Goal: Navigation & Orientation: Find specific page/section

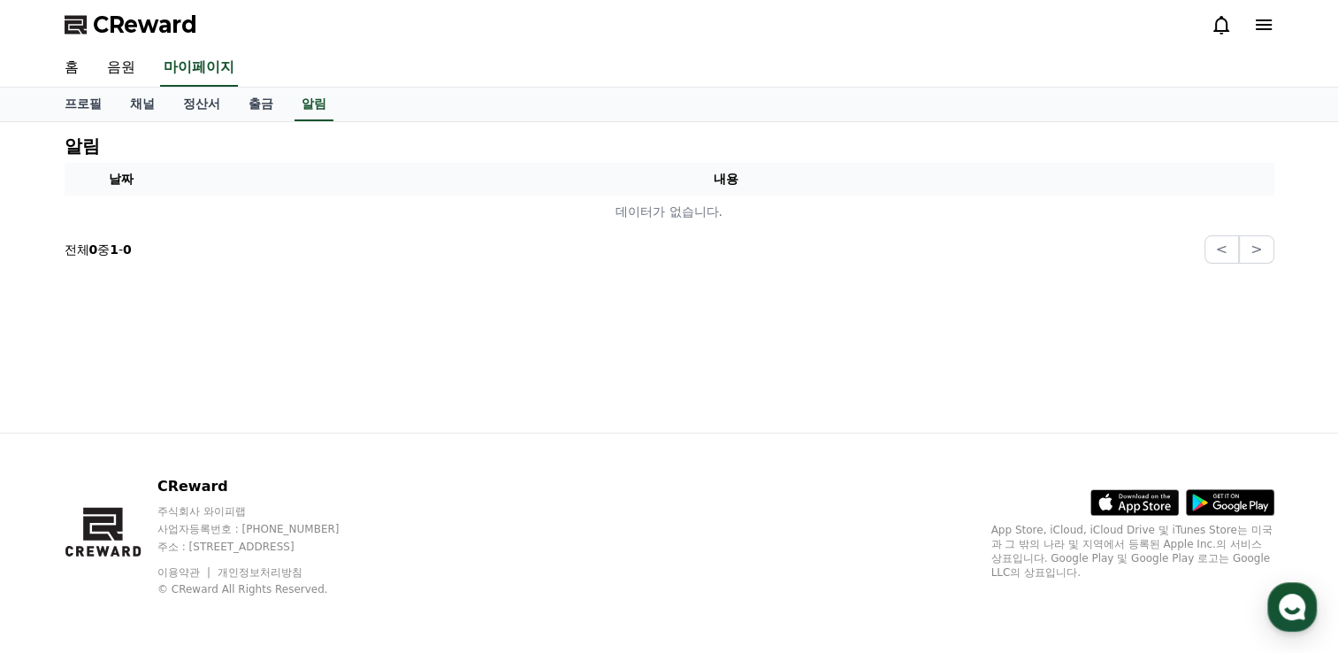
click at [1263, 23] on icon at bounding box center [1264, 24] width 21 height 21
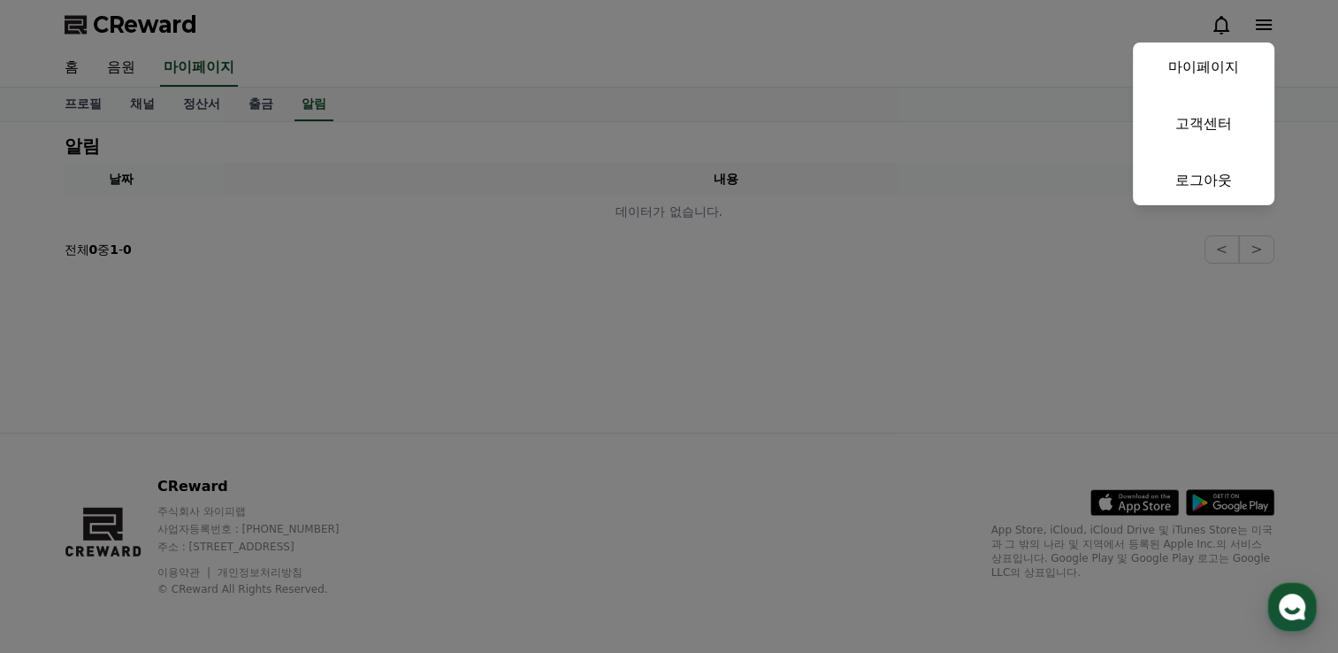
click at [897, 311] on button "close" at bounding box center [669, 326] width 1338 height 653
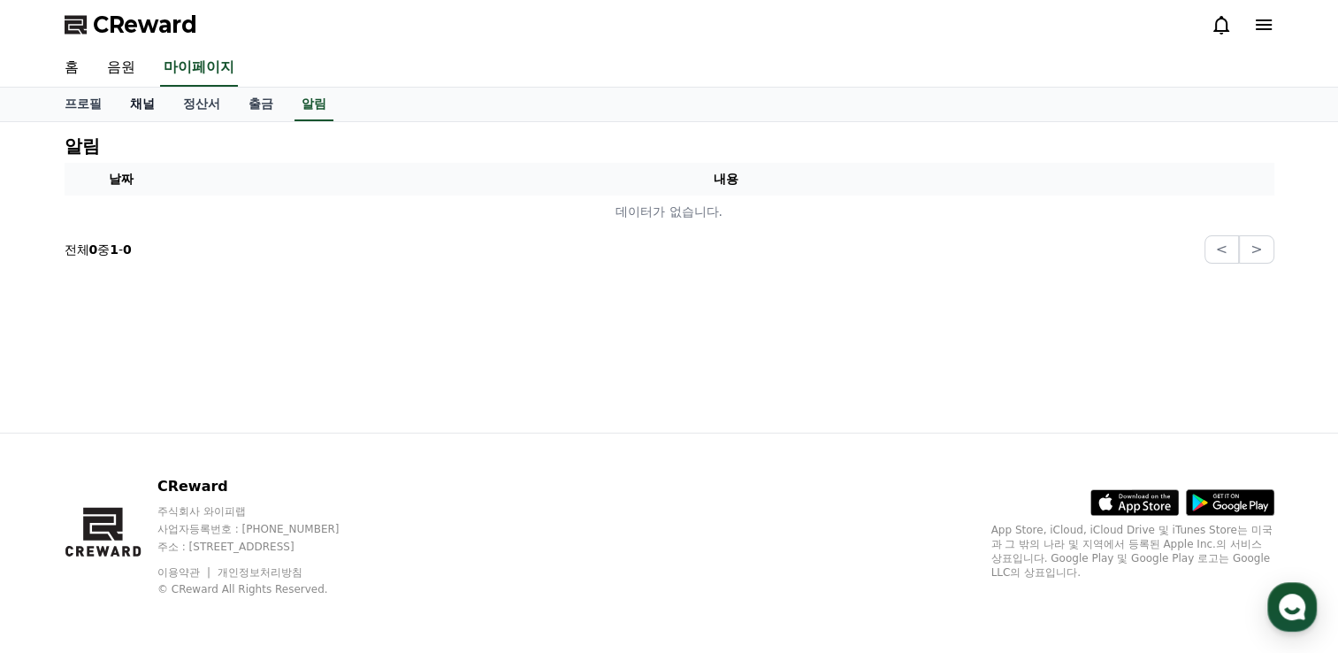
click at [138, 97] on link "채널" at bounding box center [142, 105] width 53 height 34
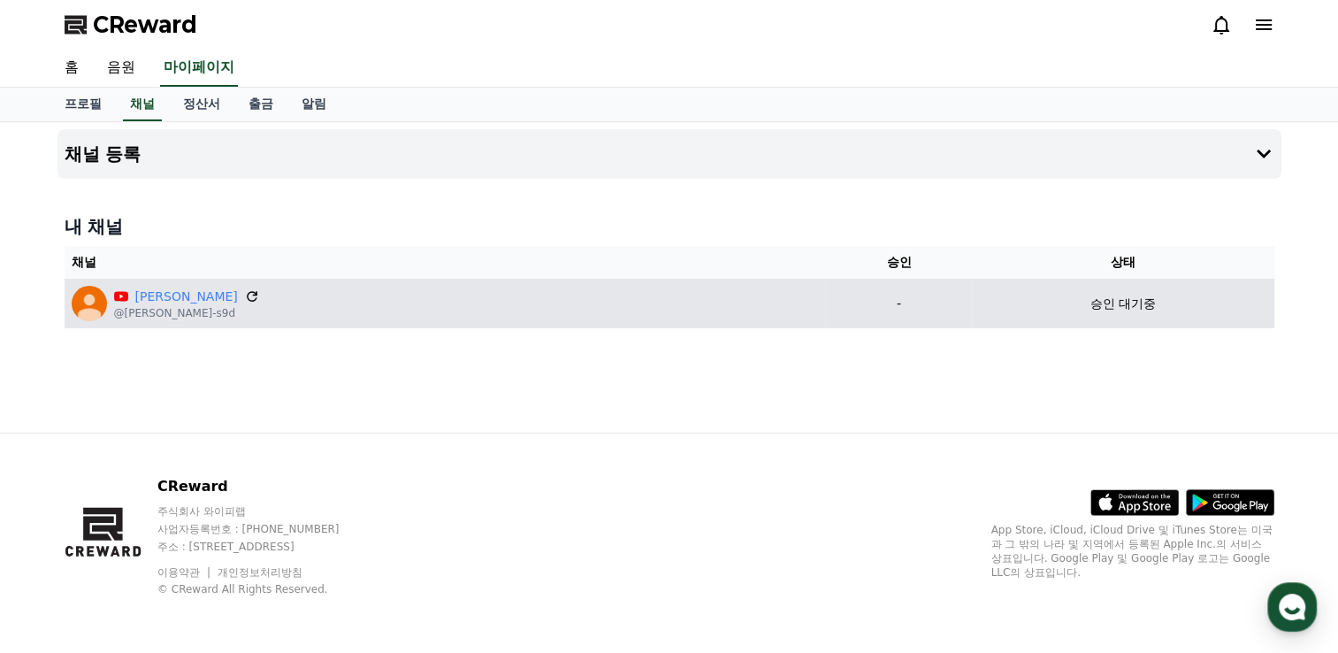
click at [244, 296] on icon at bounding box center [252, 296] width 16 height 16
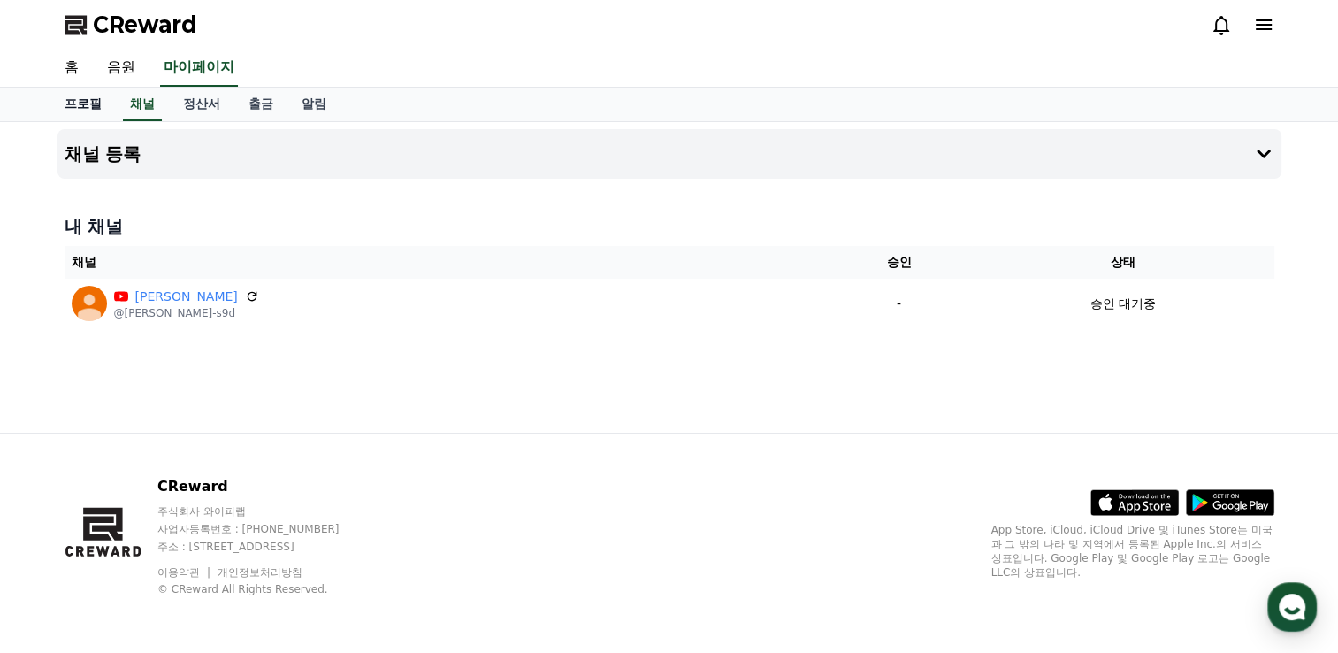
click at [103, 114] on link "프로필" at bounding box center [82, 105] width 65 height 34
select select "**********"
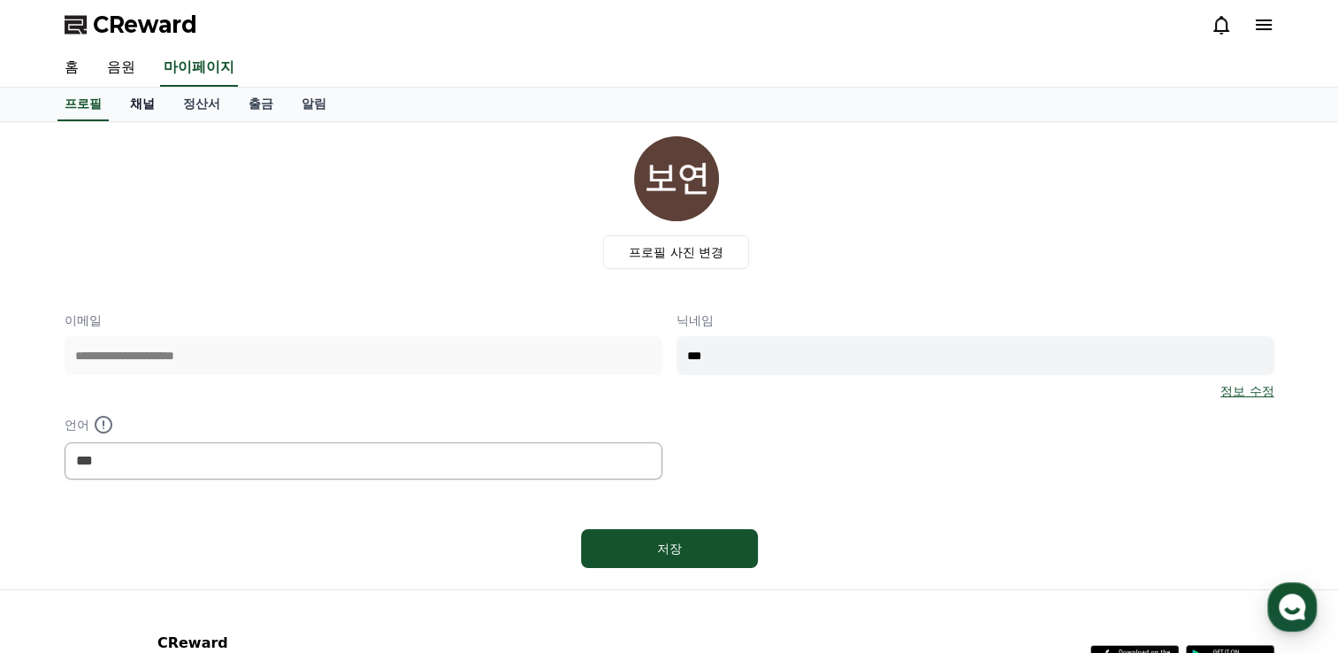
click at [137, 111] on link "채널" at bounding box center [142, 105] width 53 height 34
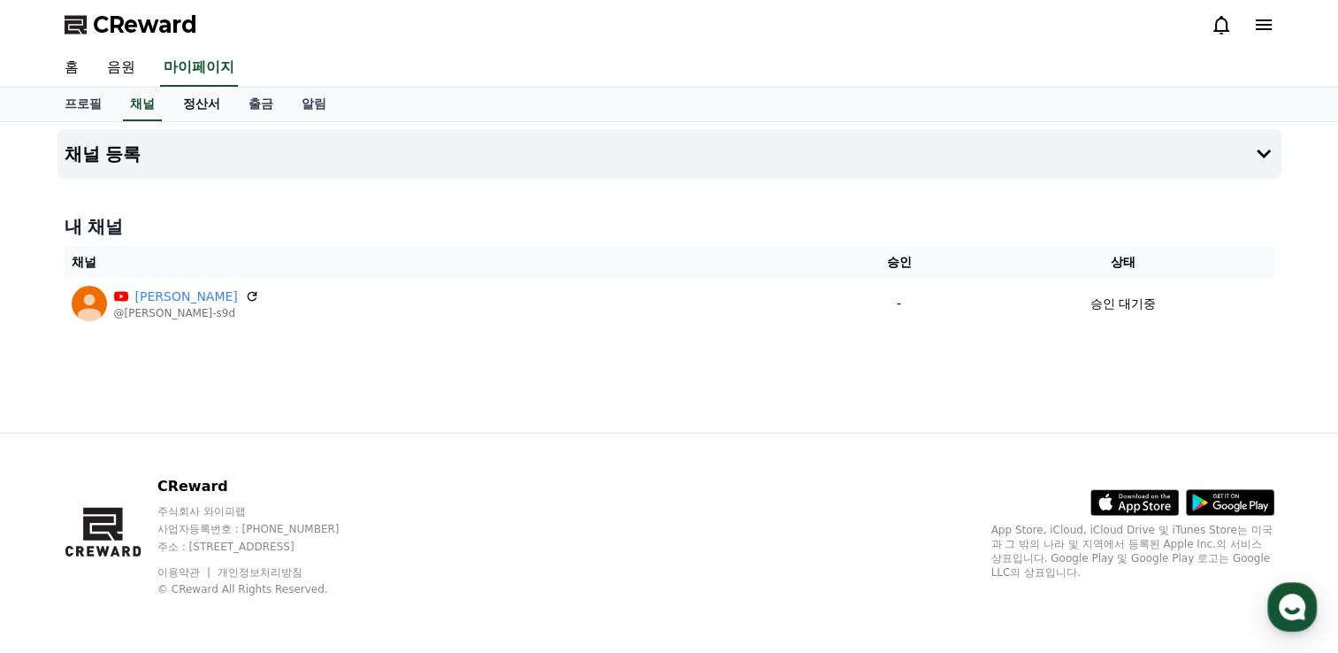
click at [210, 104] on link "정산서" at bounding box center [201, 105] width 65 height 34
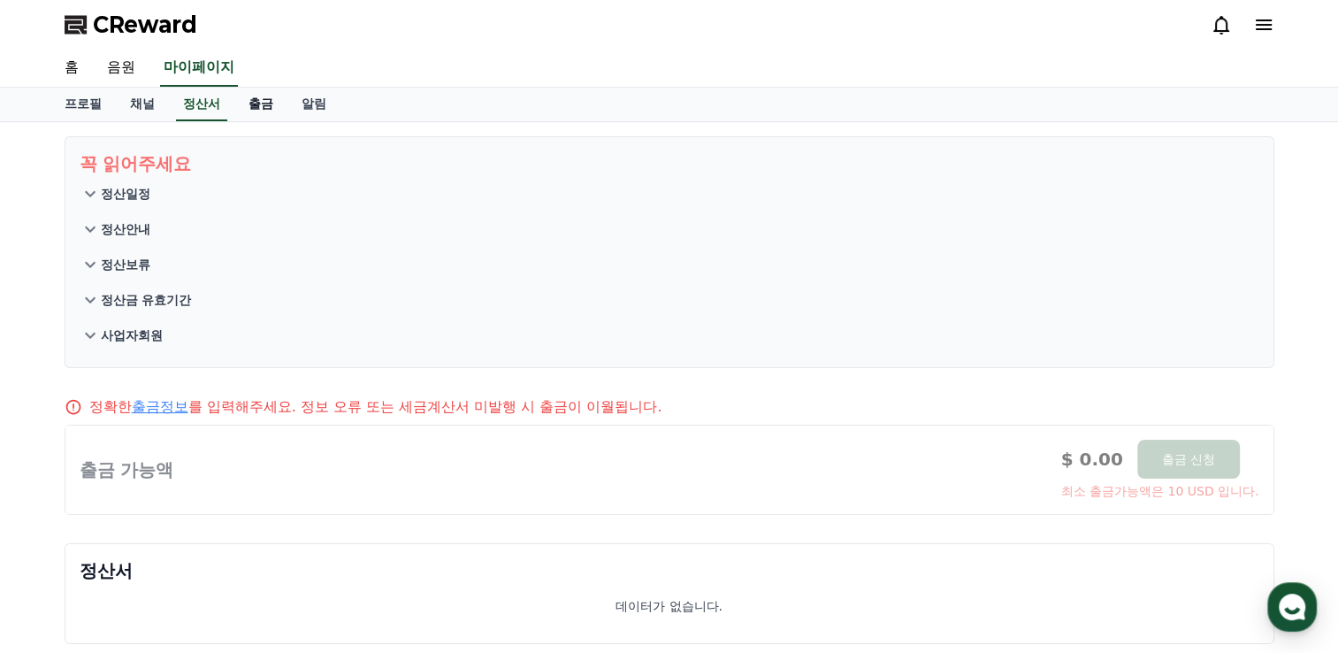
click at [273, 112] on link "출금" at bounding box center [260, 105] width 53 height 34
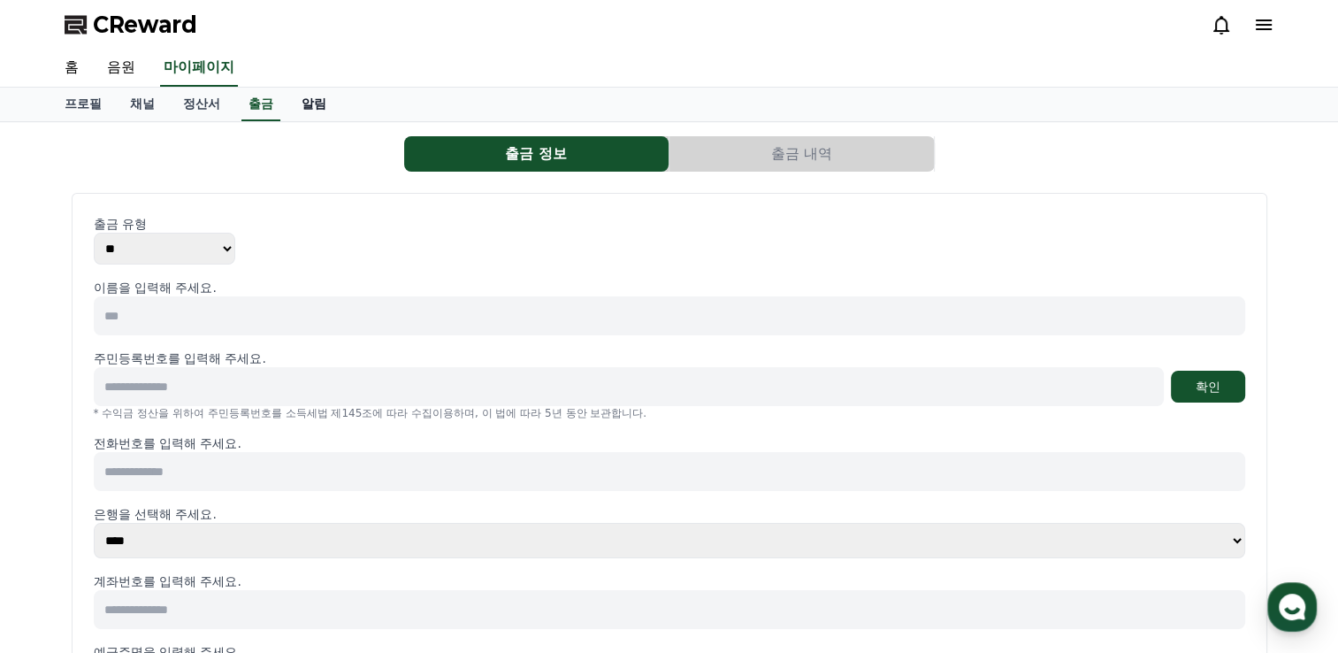
click at [317, 109] on link "알림" at bounding box center [314, 105] width 53 height 34
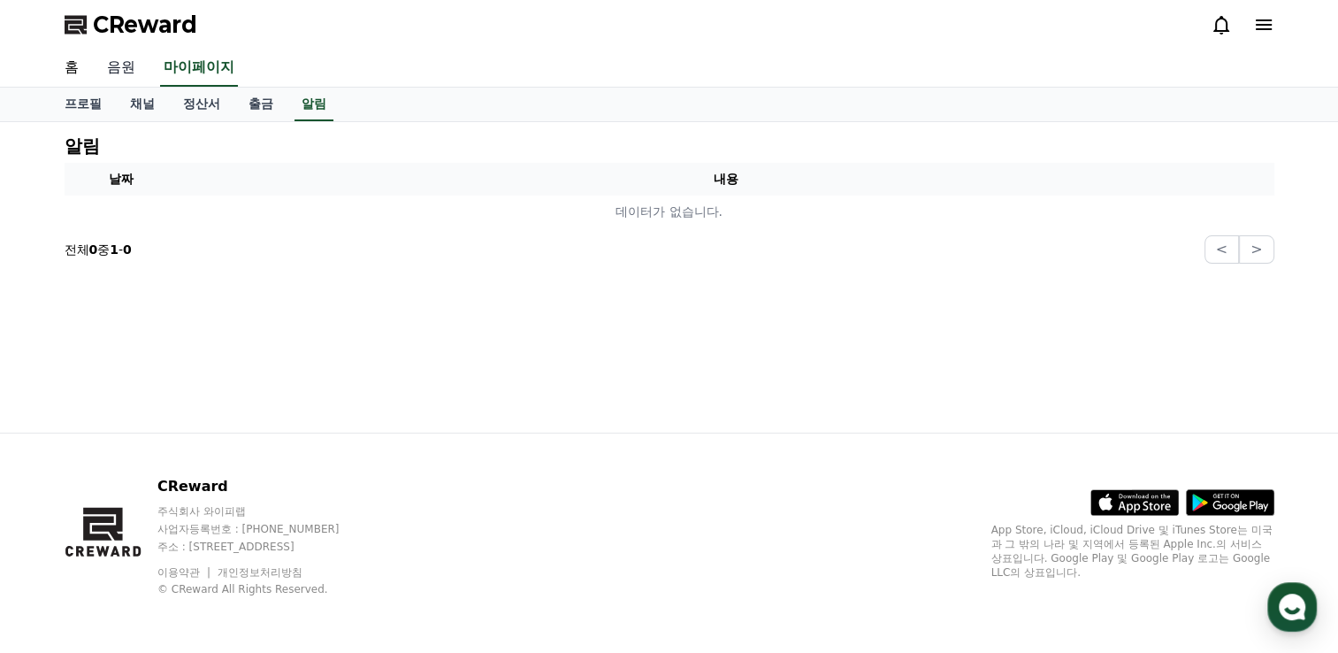
click at [120, 75] on link "음원" at bounding box center [121, 68] width 57 height 37
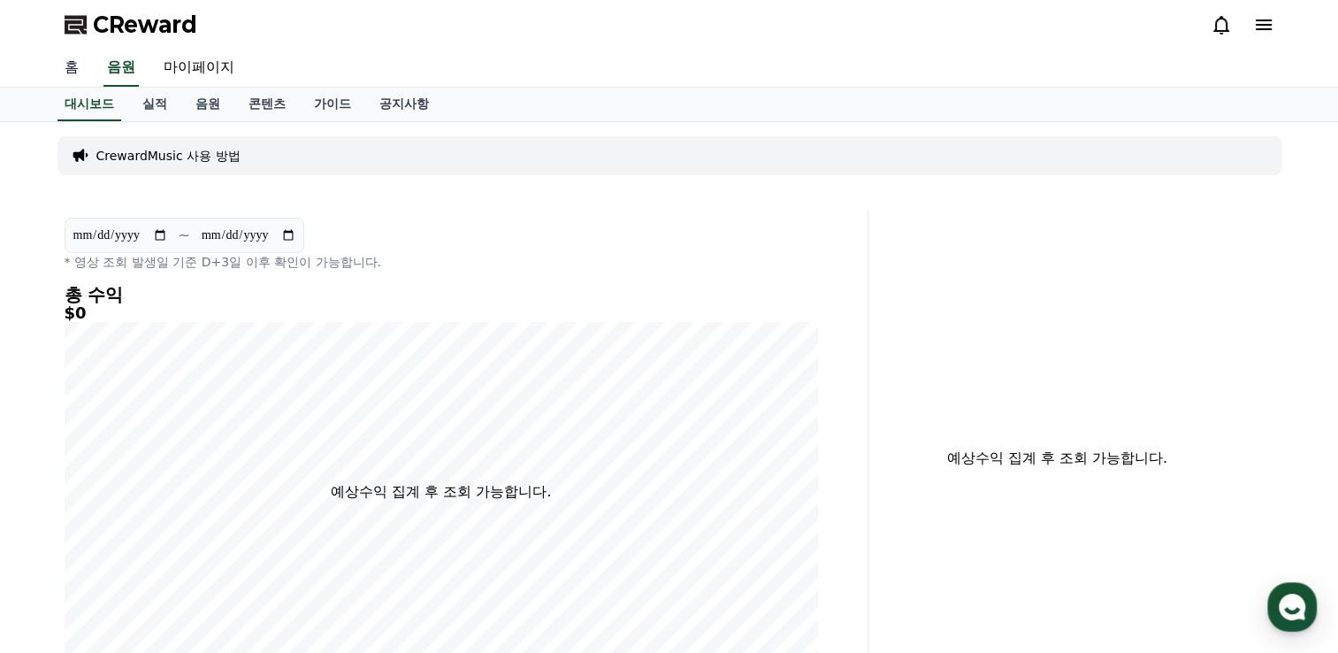
click at [75, 72] on link "홈" at bounding box center [71, 68] width 42 height 37
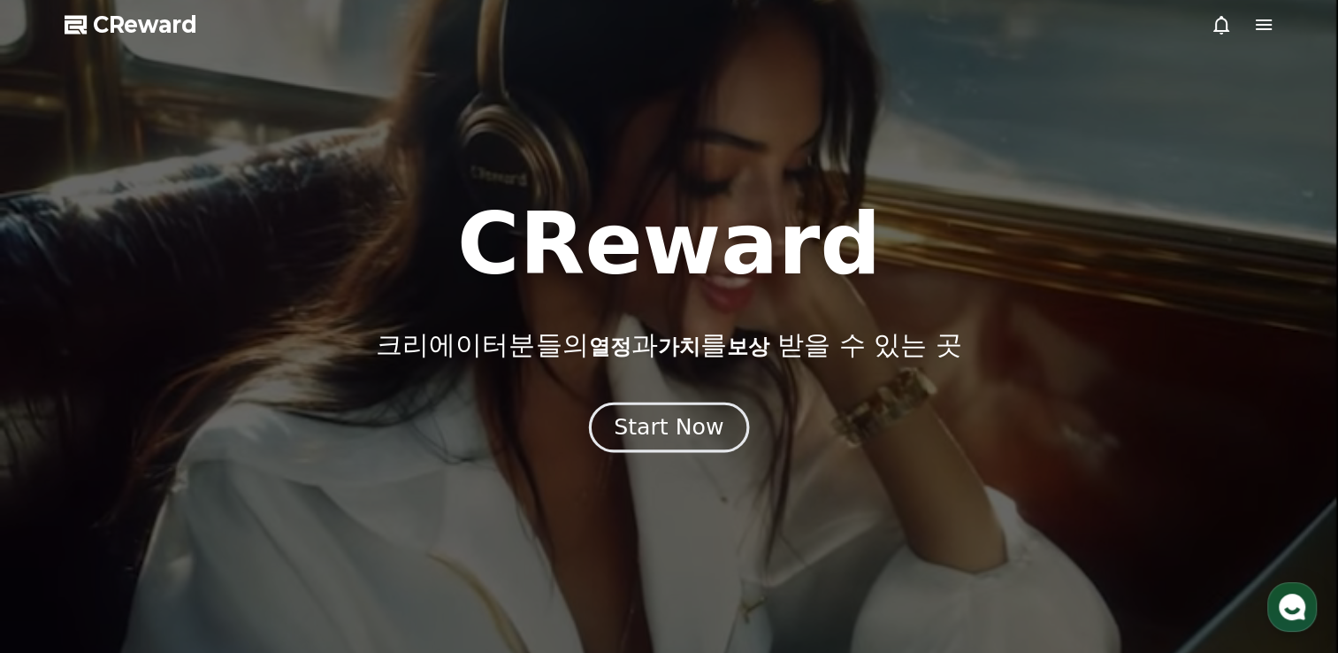
click at [682, 429] on div "Start Now" at bounding box center [669, 427] width 110 height 30
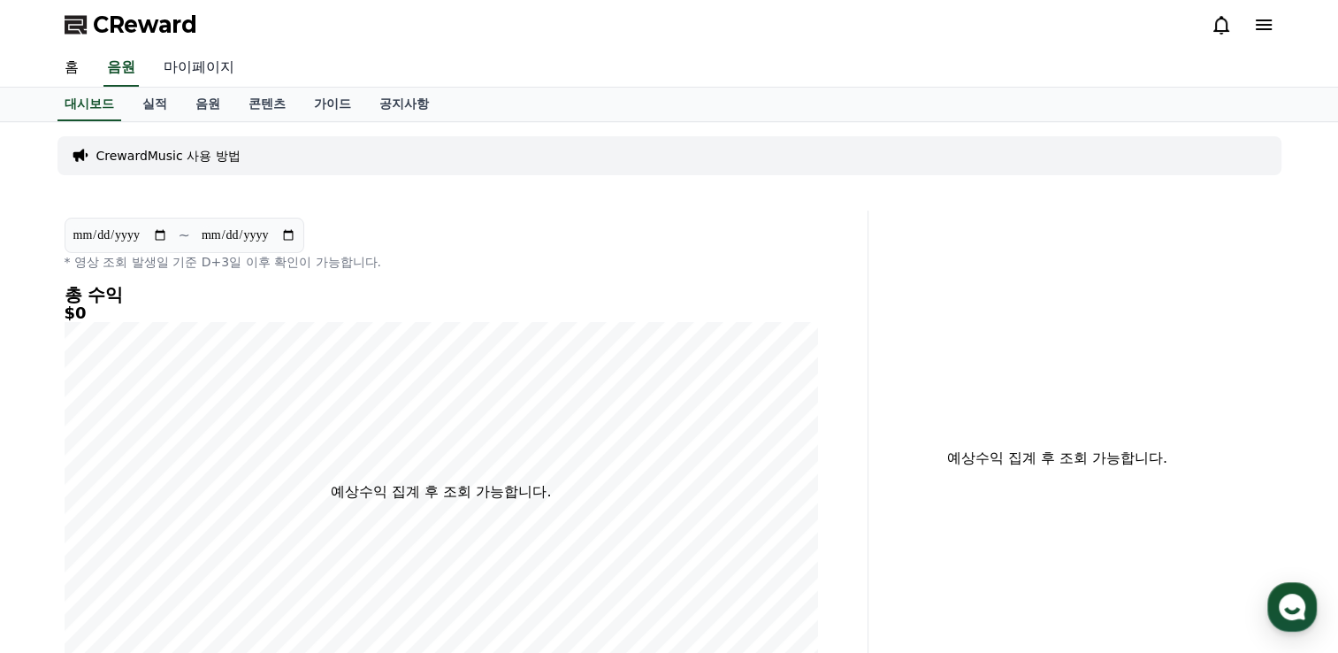
click at [195, 72] on link "마이페이지" at bounding box center [199, 68] width 99 height 37
select select "**********"
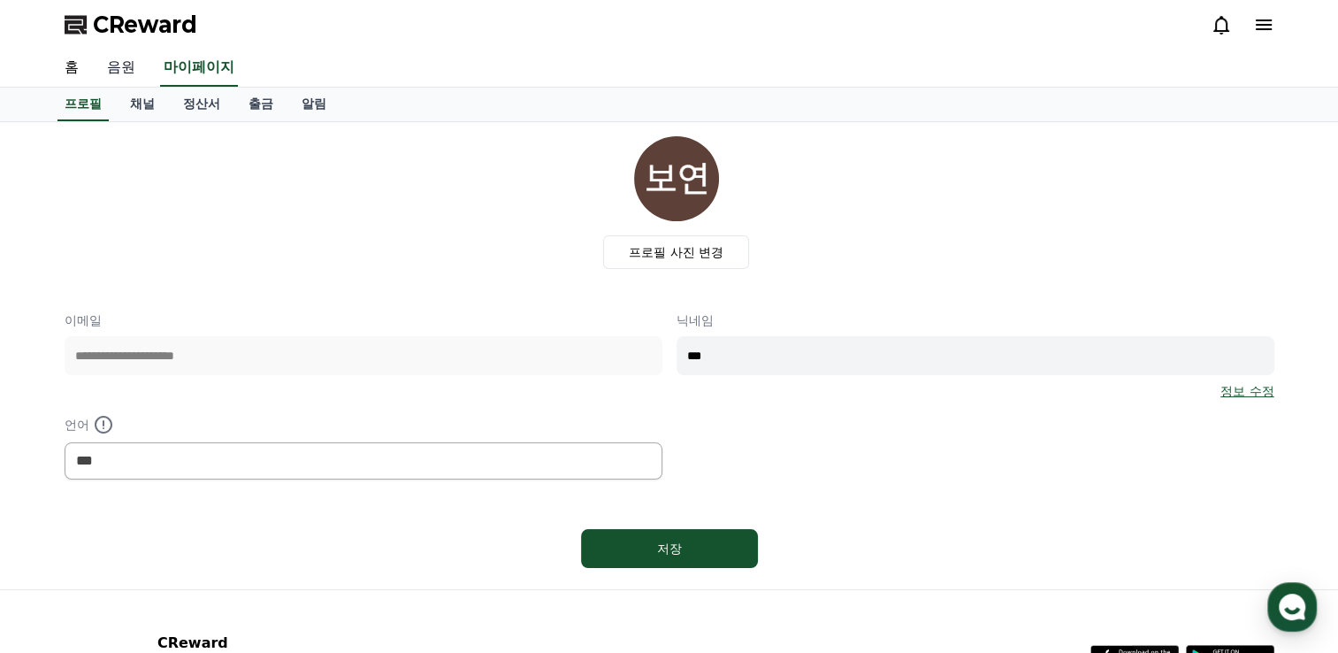
click at [137, 66] on link "음원" at bounding box center [121, 68] width 57 height 37
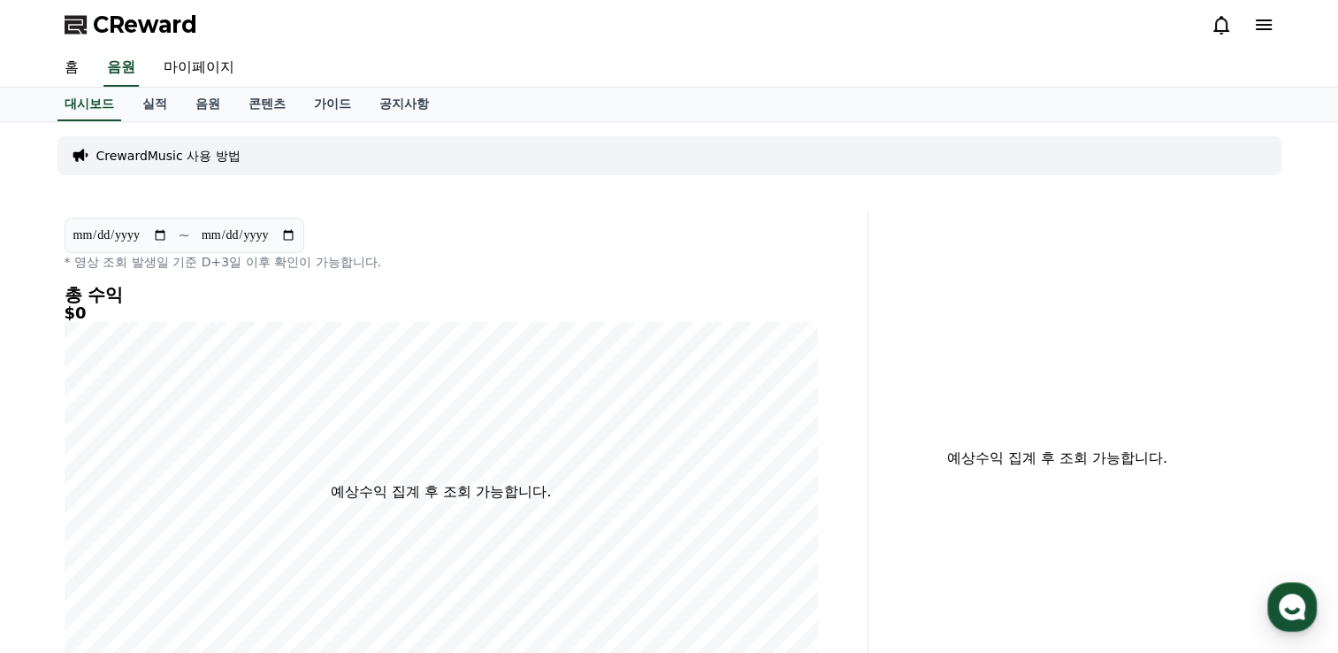
drag, startPoint x: 1284, startPoint y: 0, endPoint x: 851, endPoint y: 211, distance: 481.9
click at [851, 211] on div "**********" at bounding box center [463, 458] width 811 height 495
drag, startPoint x: 1258, startPoint y: 0, endPoint x: 704, endPoint y: 237, distance: 602.4
click at [704, 239] on div "**********" at bounding box center [442, 244] width 754 height 53
click at [875, 62] on div "홈 음원 마이페이지" at bounding box center [669, 68] width 1238 height 37
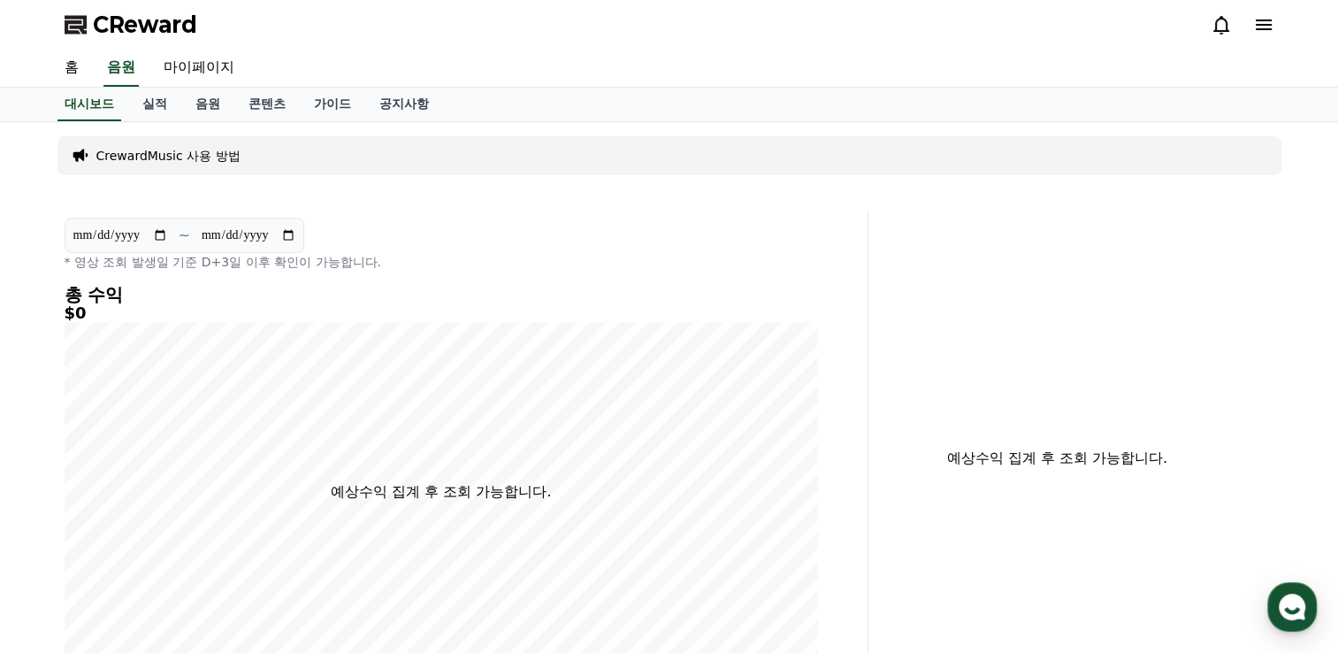
drag, startPoint x: 1289, startPoint y: 0, endPoint x: 924, endPoint y: 2, distance: 365.4
click at [926, 19] on div "CReward" at bounding box center [669, 25] width 1238 height 50
